Goal: Task Accomplishment & Management: Use online tool/utility

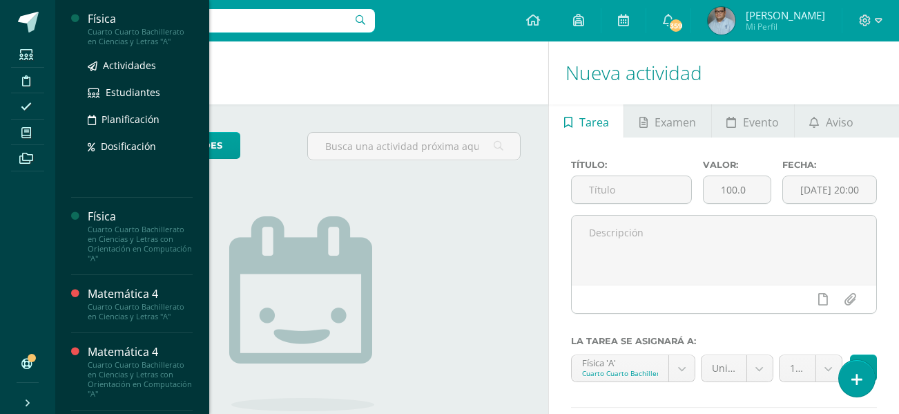
click at [98, 26] on input "text" at bounding box center [219, 20] width 311 height 23
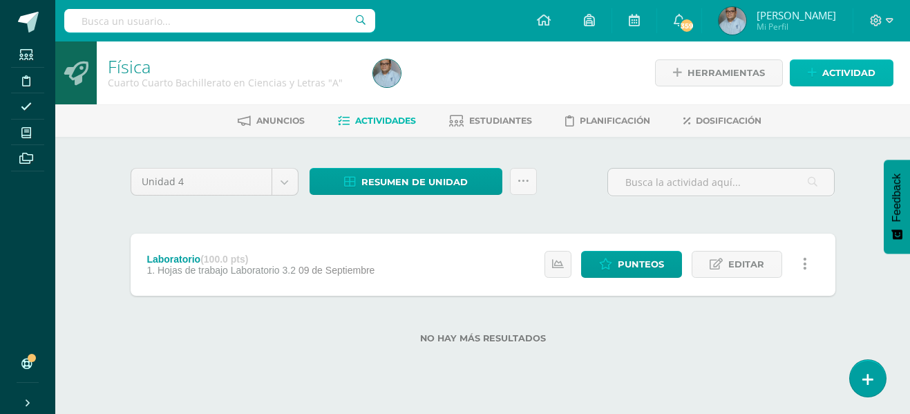
click at [872, 82] on span "Actividad" at bounding box center [848, 73] width 53 height 26
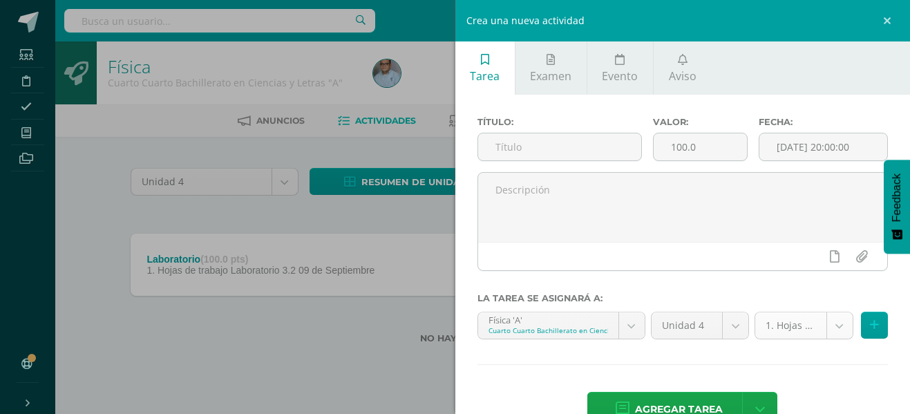
click at [829, 330] on body "Estudiantes Disciplina Asistencia Mis cursos Archivos Soporte Ayuda Reportar un…" at bounding box center [455, 194] width 910 height 388
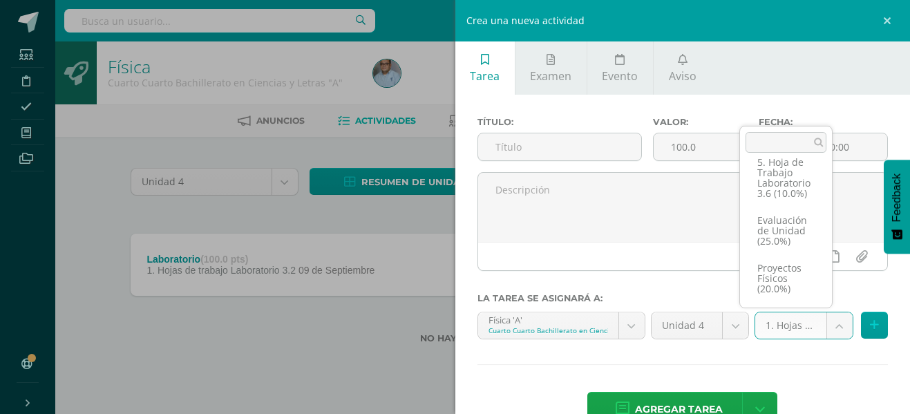
scroll to position [299, 0]
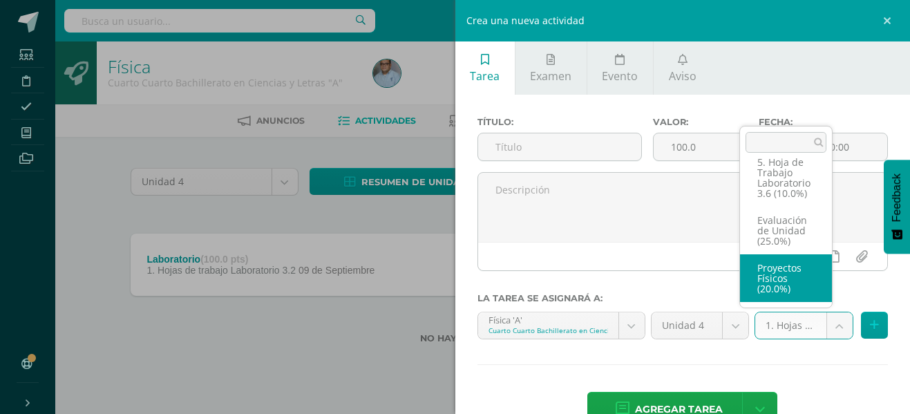
select select "128863"
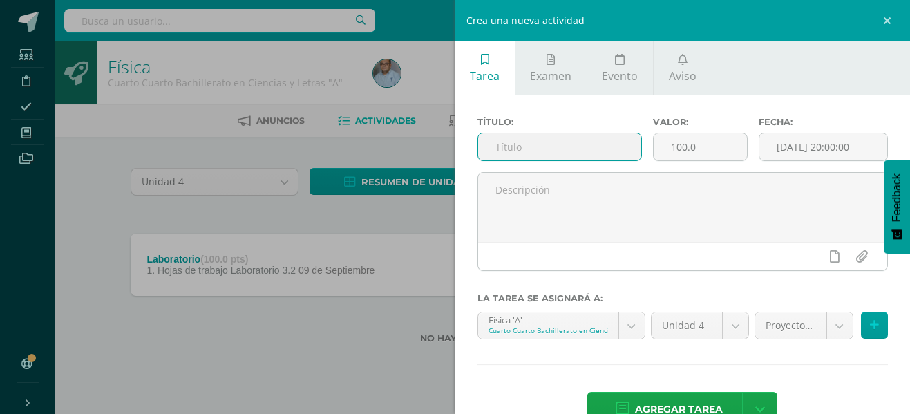
click at [573, 148] on input "text" at bounding box center [559, 146] width 163 height 27
type input "Proyecto (Presión Hidráulica)"
click at [676, 406] on span "Agregar tarea" at bounding box center [679, 409] width 88 height 34
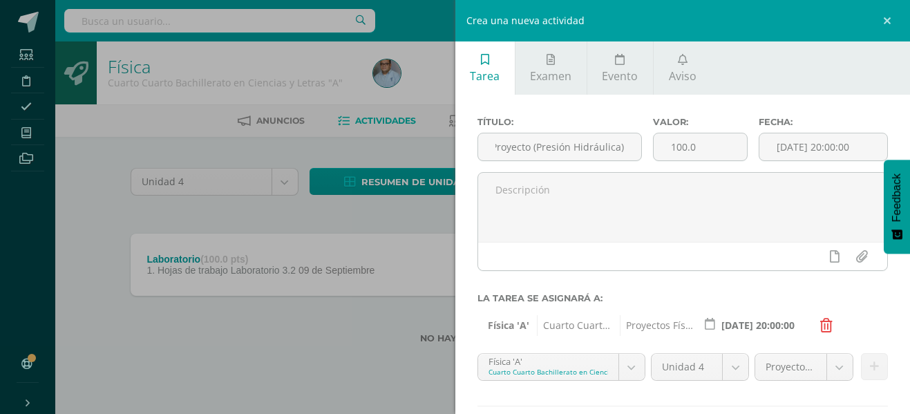
scroll to position [0, 0]
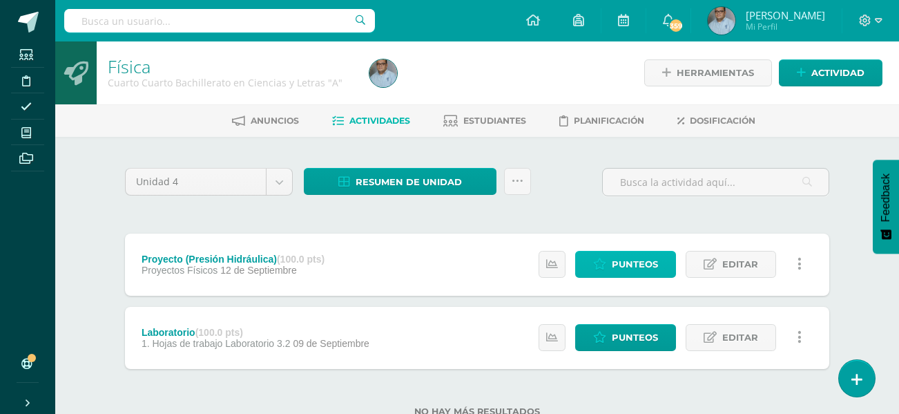
click at [635, 263] on span "Punteos" at bounding box center [635, 264] width 46 height 26
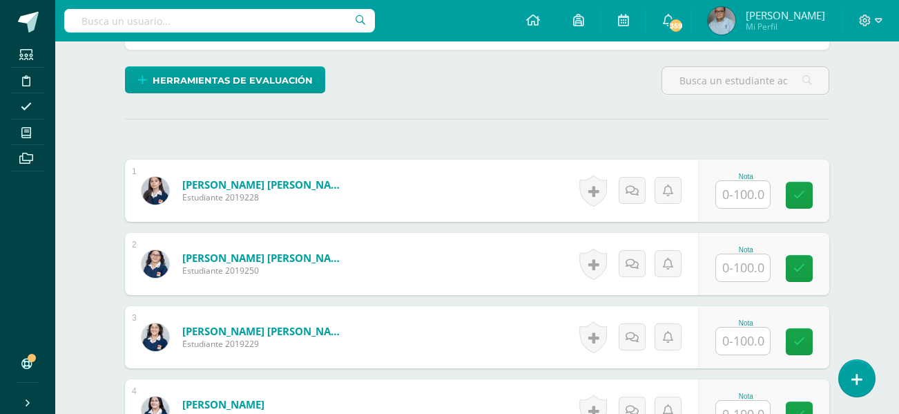
scroll to position [321, 0]
click at [581, 93] on div "Herramientas de evaluación Lista de cotejo Escala de valoración Puntos Extra Su…" at bounding box center [478, 85] width 716 height 39
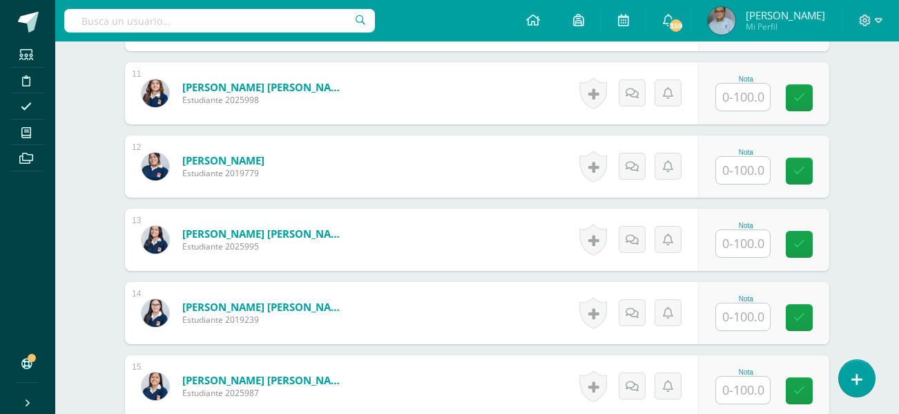
scroll to position [1219, 0]
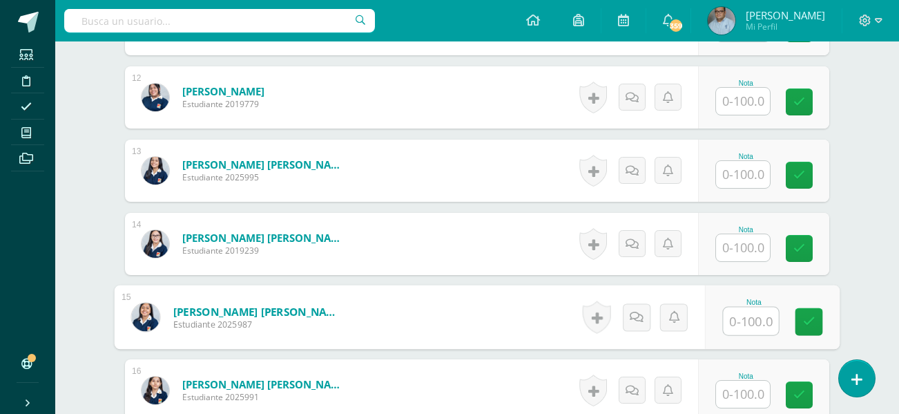
click at [750, 319] on input "text" at bounding box center [751, 321] width 55 height 28
type input "100"
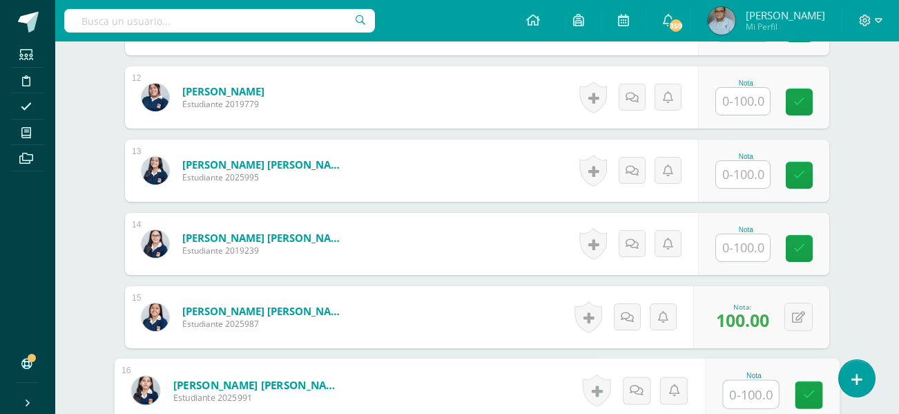
scroll to position [1357, 0]
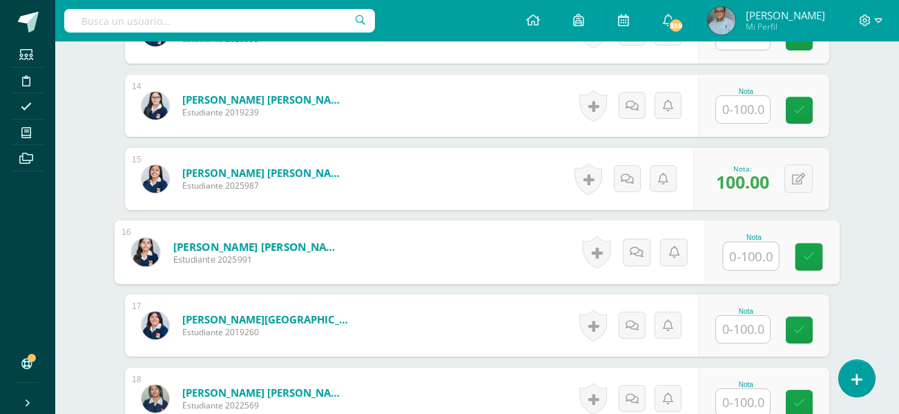
click at [752, 262] on input "text" at bounding box center [751, 256] width 55 height 28
type input "100"
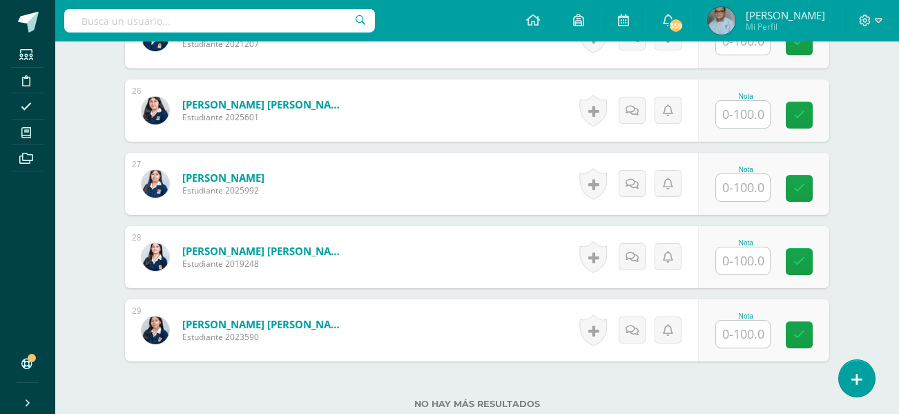
scroll to position [2255, 0]
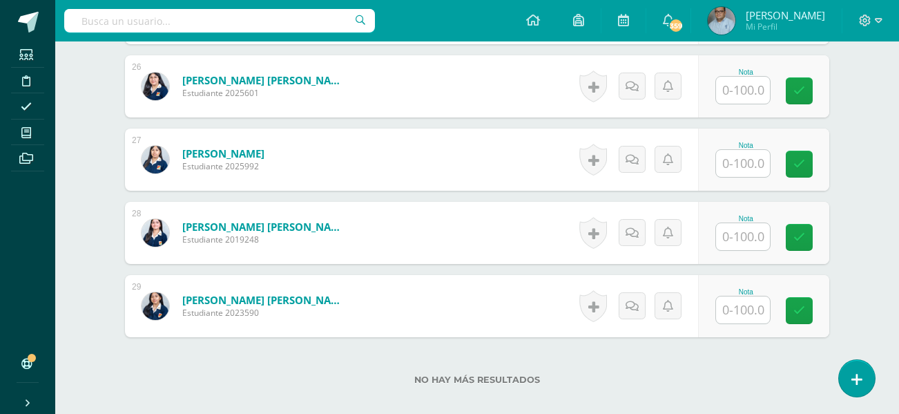
click at [750, 168] on input "text" at bounding box center [743, 163] width 54 height 27
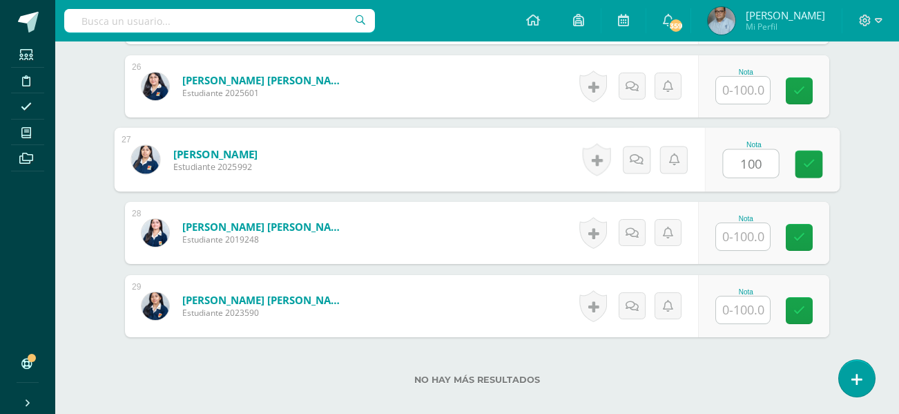
type input "100"
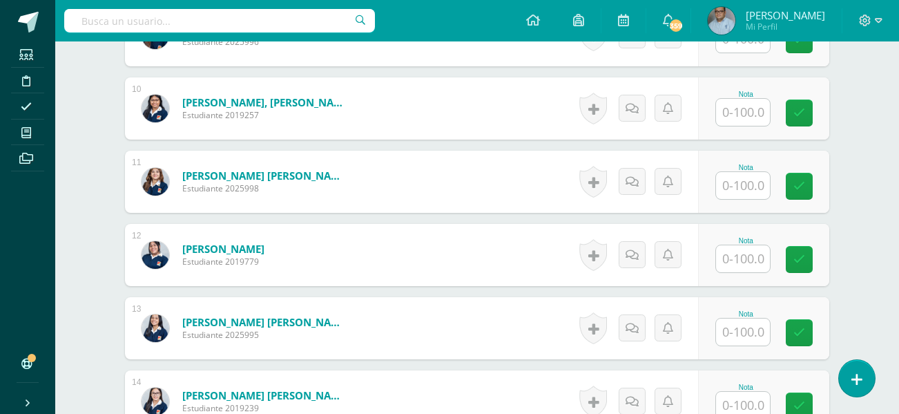
scroll to position [1288, 0]
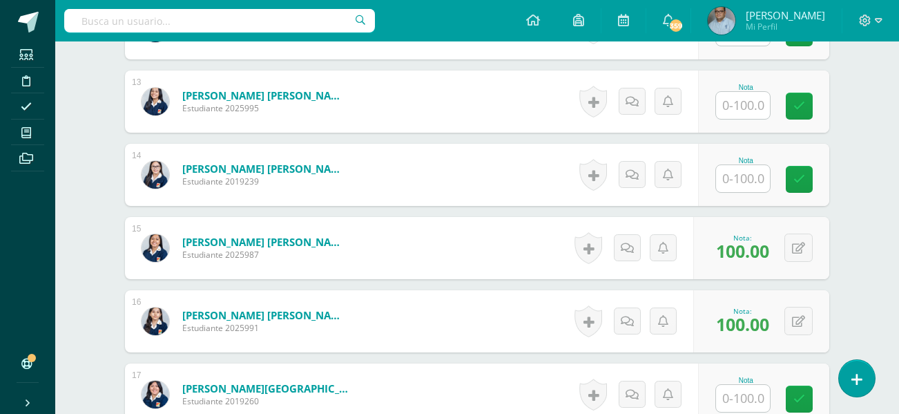
click at [738, 109] on input "text" at bounding box center [743, 105] width 54 height 27
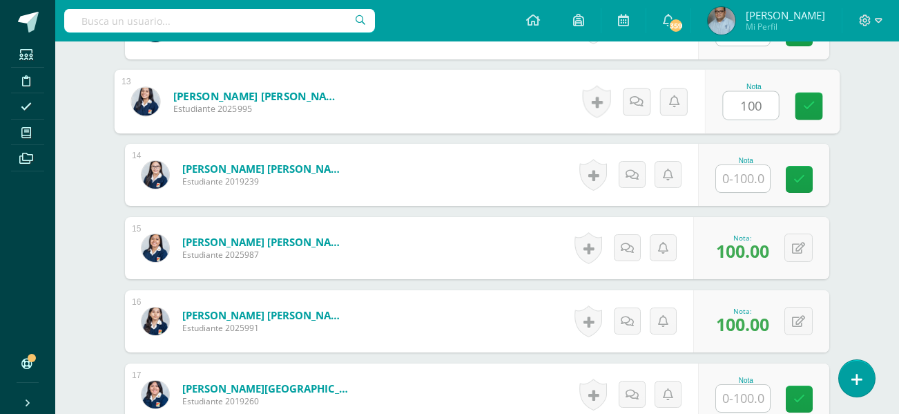
type input "100"
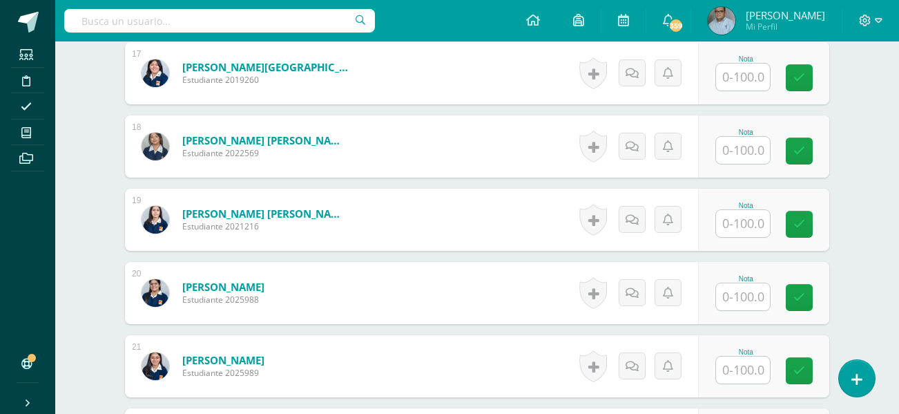
scroll to position [1634, 0]
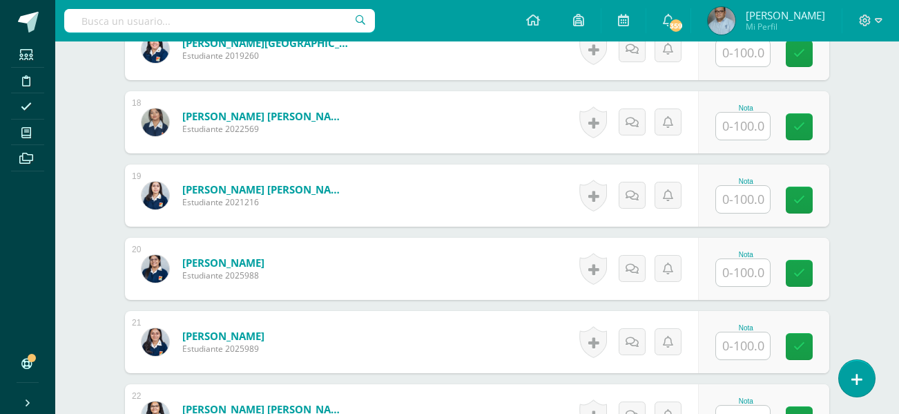
click at [746, 341] on input "text" at bounding box center [743, 345] width 54 height 27
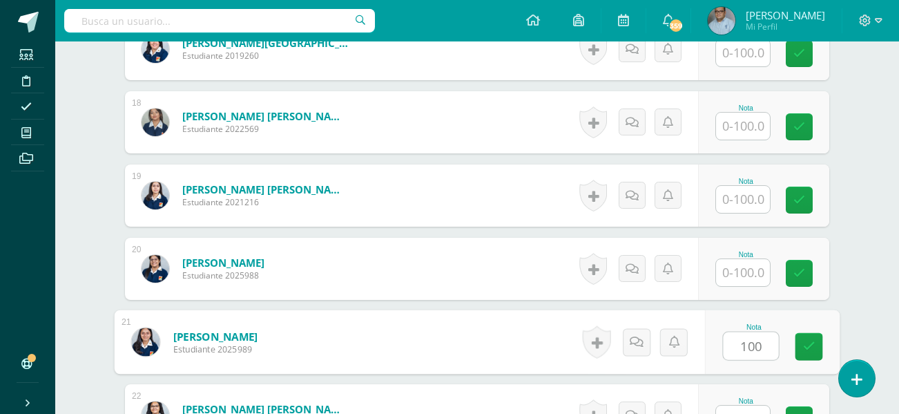
type input "100"
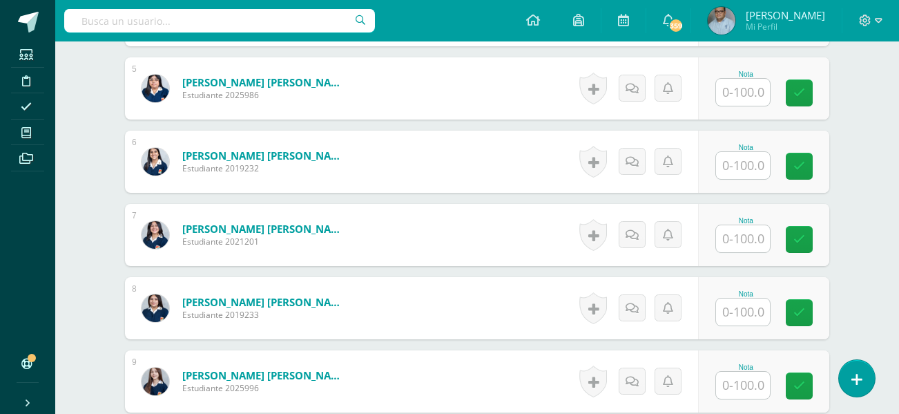
scroll to position [409, 0]
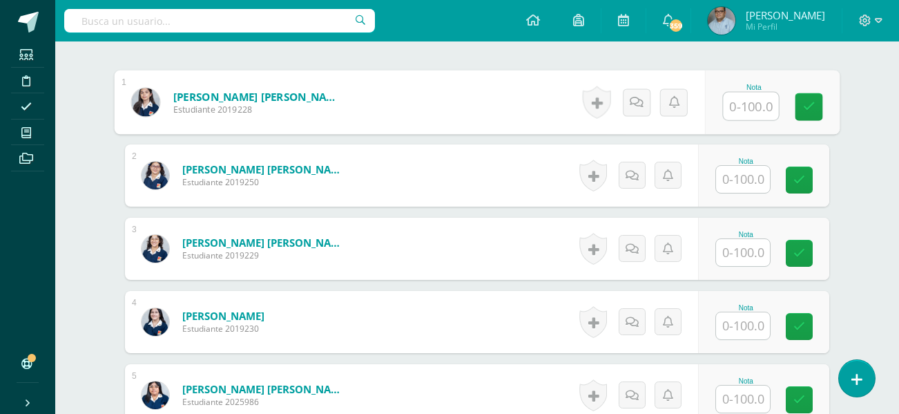
click at [729, 106] on input "text" at bounding box center [751, 107] width 55 height 28
type input "100"
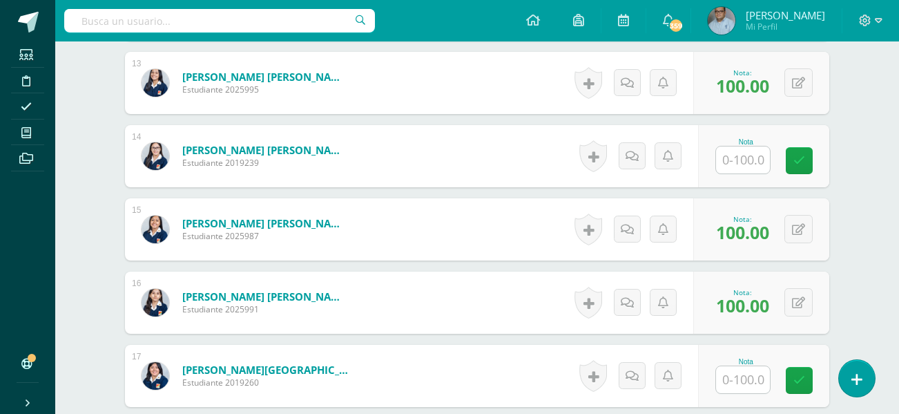
scroll to position [1376, 0]
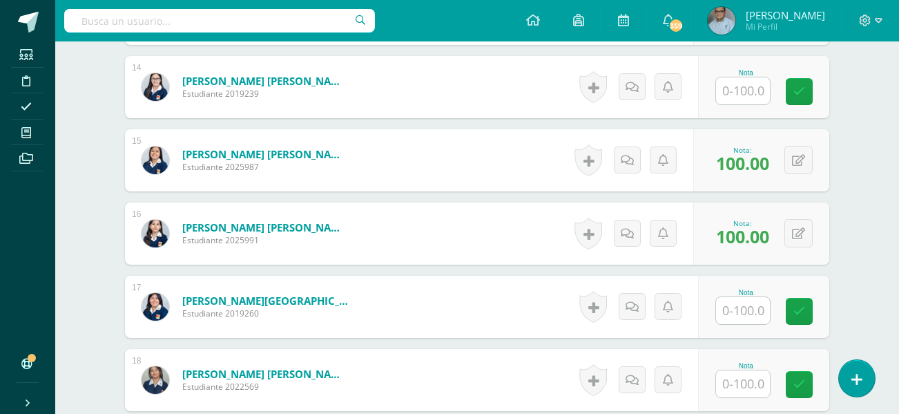
click at [740, 312] on input "text" at bounding box center [743, 310] width 54 height 27
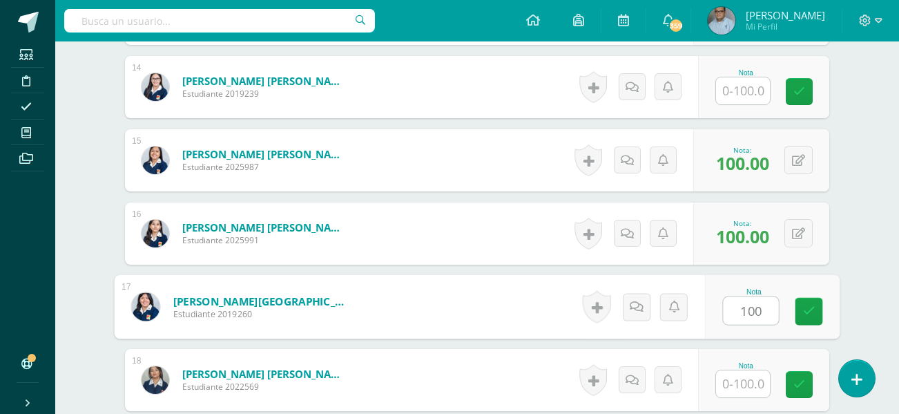
type input "100"
